Goal: Transaction & Acquisition: Obtain resource

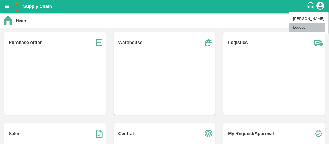
click at [306, 27] on li "Logout" at bounding box center [309, 27] width 40 height 9
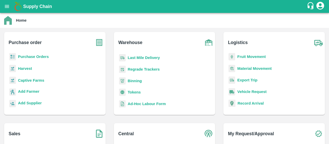
scroll to position [67, 0]
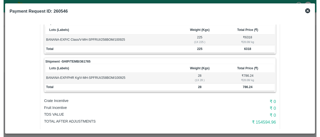
scroll to position [120, 0]
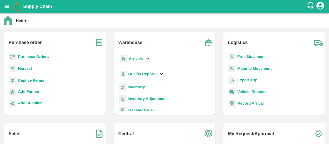
click at [34, 55] on b "Purchase Orders" at bounding box center [33, 56] width 31 height 4
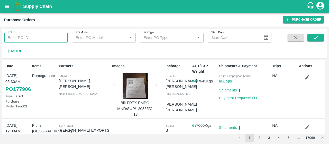
click at [39, 33] on input "PO ID" at bounding box center [36, 38] width 64 height 10
paste input "176151"
type input "176151"
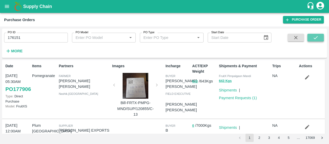
click at [321, 36] on button "submit" at bounding box center [315, 38] width 16 height 8
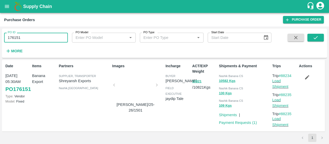
drag, startPoint x: 42, startPoint y: 40, endPoint x: 0, endPoint y: 36, distance: 41.8
click at [0, 36] on div "PO ID 176151 PO ID PO Model PO Model   * PO Type PO Type   * Start Date Start D…" at bounding box center [164, 84] width 329 height 117
paste input "text"
click at [316, 38] on icon "submit" at bounding box center [315, 38] width 6 height 6
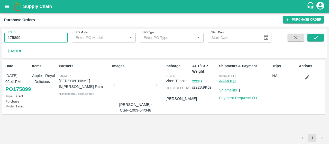
drag, startPoint x: 64, startPoint y: 34, endPoint x: 0, endPoint y: 36, distance: 63.7
click at [0, 36] on div "PO ID 175899 PO ID PO Model PO Model   * PO Type PO Type   * Start Date Start D…" at bounding box center [164, 84] width 329 height 117
paste input "text"
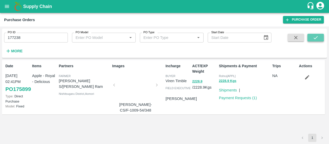
click at [320, 37] on button "submit" at bounding box center [315, 38] width 16 height 8
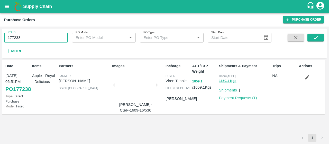
drag, startPoint x: 55, startPoint y: 34, endPoint x: 0, endPoint y: 29, distance: 55.7
click at [0, 29] on div "PO ID 177238 PO ID PO Model PO Model   * PO Type PO Type   * Start Date Start D…" at bounding box center [164, 84] width 329 height 117
paste input "text"
click at [312, 40] on button "submit" at bounding box center [315, 38] width 16 height 8
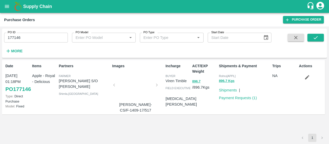
drag, startPoint x: 62, startPoint y: 30, endPoint x: 59, endPoint y: 32, distance: 2.6
click at [61, 31] on div "PO ID 177146 PO ID" at bounding box center [34, 35] width 68 height 14
drag, startPoint x: 55, startPoint y: 36, endPoint x: 0, endPoint y: 31, distance: 55.1
click at [0, 31] on div "PO ID 177146 PO ID PO Model PO Model   * PO Type PO Type   * Start Date Start D…" at bounding box center [164, 84] width 329 height 117
paste input "text"
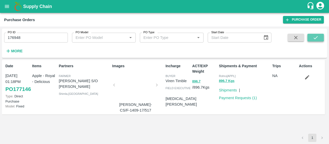
click at [320, 40] on button "submit" at bounding box center [315, 38] width 16 height 8
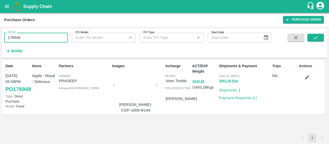
drag, startPoint x: 39, startPoint y: 37, endPoint x: 0, endPoint y: 35, distance: 38.8
click at [0, 35] on div "PO ID 176948 PO ID PO Model PO Model   * PO Type PO Type   * Start Date Start D…" at bounding box center [164, 84] width 329 height 117
paste input "text"
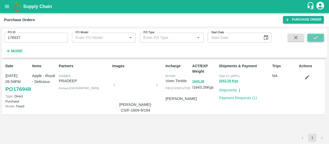
click at [313, 39] on icon "submit" at bounding box center [315, 38] width 6 height 6
drag, startPoint x: 48, startPoint y: 34, endPoint x: 0, endPoint y: 33, distance: 48.0
click at [0, 33] on div "PO ID 176937 PO ID PO Model PO Model   * PO Type PO Type   * Start Date Start D…" at bounding box center [164, 84] width 329 height 117
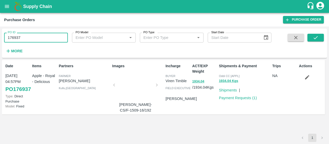
paste input "text"
click at [314, 34] on button "submit" at bounding box center [315, 38] width 16 height 8
drag, startPoint x: 47, startPoint y: 40, endPoint x: 0, endPoint y: 40, distance: 47.5
click at [0, 35] on div "PO ID 176046 PO ID PO Model PO Model   * PO Type PO Type   * Start Date Start D…" at bounding box center [164, 84] width 329 height 117
paste input "text"
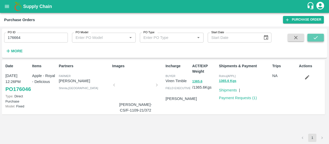
click at [320, 38] on button "submit" at bounding box center [315, 38] width 16 height 8
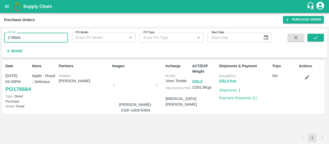
drag, startPoint x: 50, startPoint y: 34, endPoint x: 0, endPoint y: 36, distance: 49.6
click at [0, 36] on div "PO ID 176664 PO ID PO Model PO Model   * PO Type PO Type   * Start Date Start D…" at bounding box center [164, 84] width 329 height 117
paste input "text"
type input "177368"
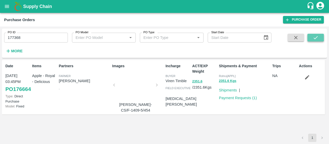
click at [313, 34] on button "submit" at bounding box center [315, 38] width 16 height 8
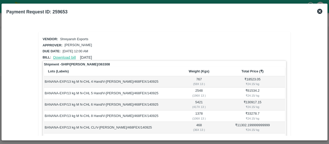
click at [59, 55] on link "Download bill" at bounding box center [64, 57] width 23 height 4
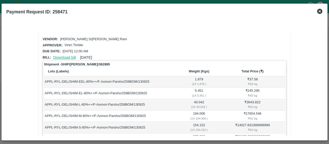
click at [67, 56] on link "Download bill" at bounding box center [64, 57] width 23 height 4
click at [67, 58] on link "Download bill" at bounding box center [64, 57] width 23 height 4
click at [63, 57] on link "Download bill" at bounding box center [64, 57] width 23 height 4
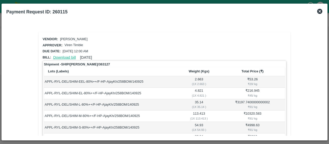
click at [70, 57] on link "Download bill" at bounding box center [64, 57] width 23 height 4
click at [75, 58] on link "Download bill" at bounding box center [64, 57] width 23 height 4
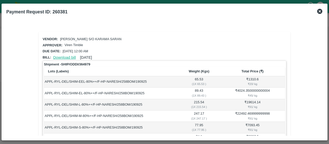
click at [72, 57] on link "Download bill" at bounding box center [64, 57] width 23 height 4
